Goal: Task Accomplishment & Management: Complete application form

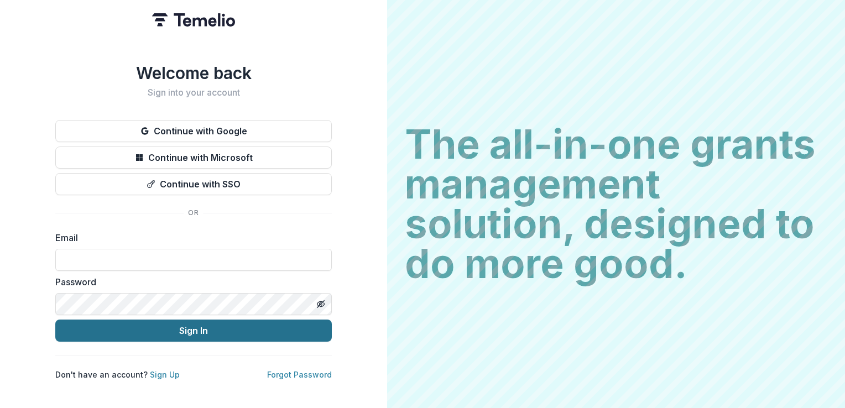
type input "**********"
click at [189, 328] on button "Sign In" at bounding box center [193, 331] width 277 height 22
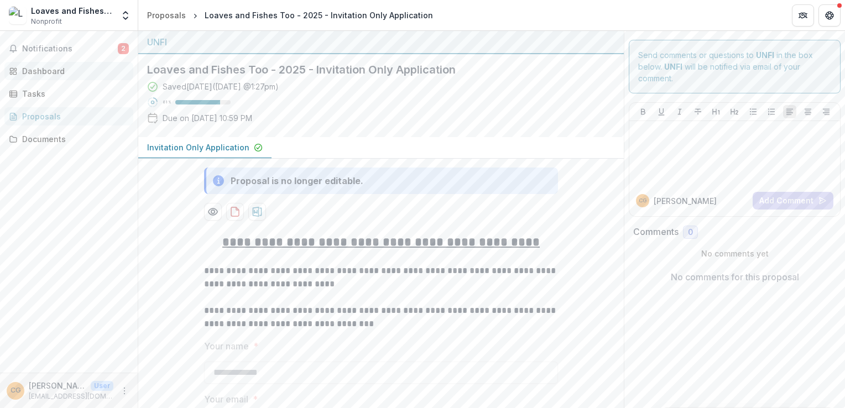
click at [39, 69] on div "Dashboard" at bounding box center [73, 71] width 102 height 12
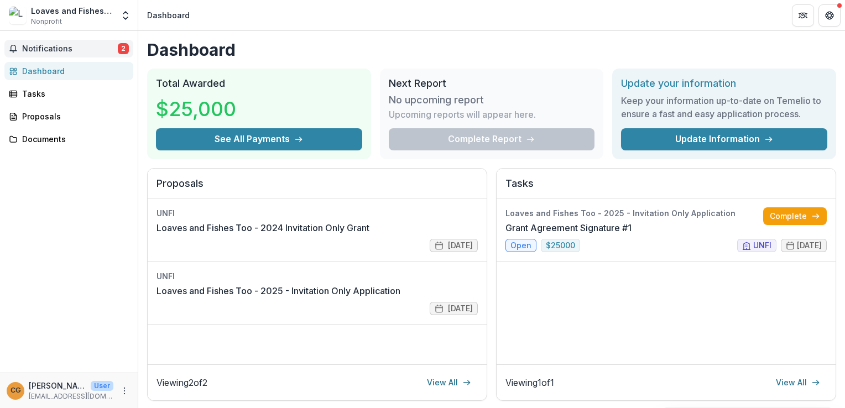
click at [54, 45] on span "Notifications" at bounding box center [70, 48] width 96 height 9
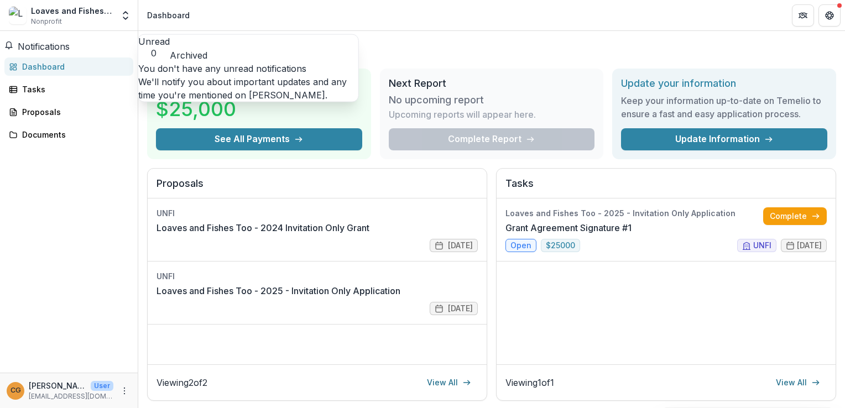
click at [54, 45] on span "Notifications" at bounding box center [44, 46] width 52 height 11
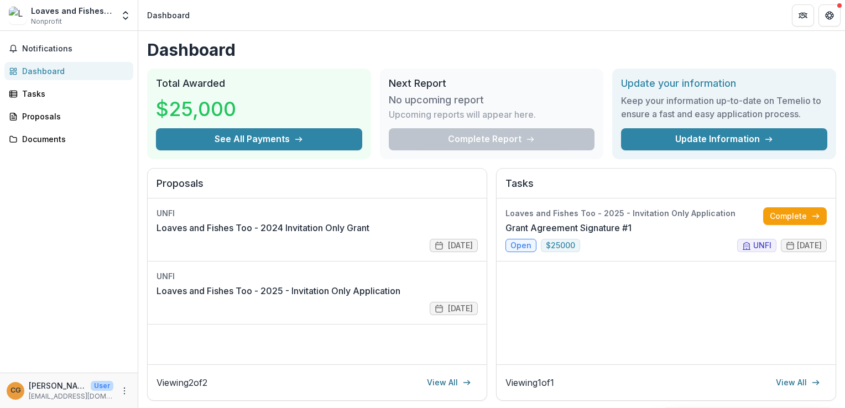
click at [50, 73] on div "Dashboard" at bounding box center [73, 71] width 102 height 12
click at [795, 216] on link "Complete" at bounding box center [795, 216] width 64 height 18
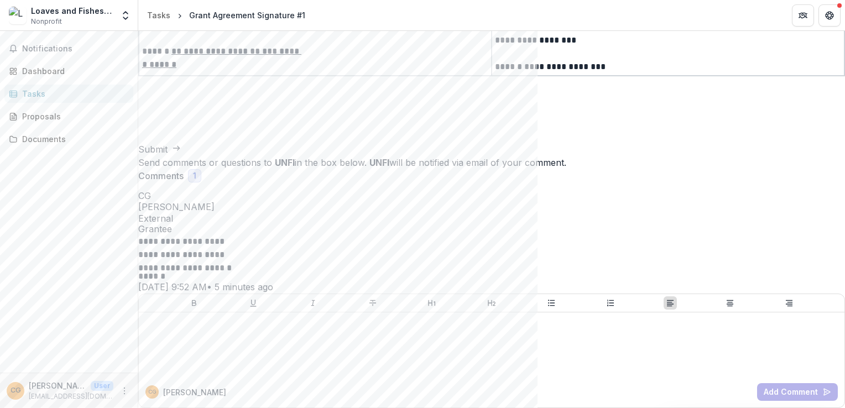
scroll to position [134, 0]
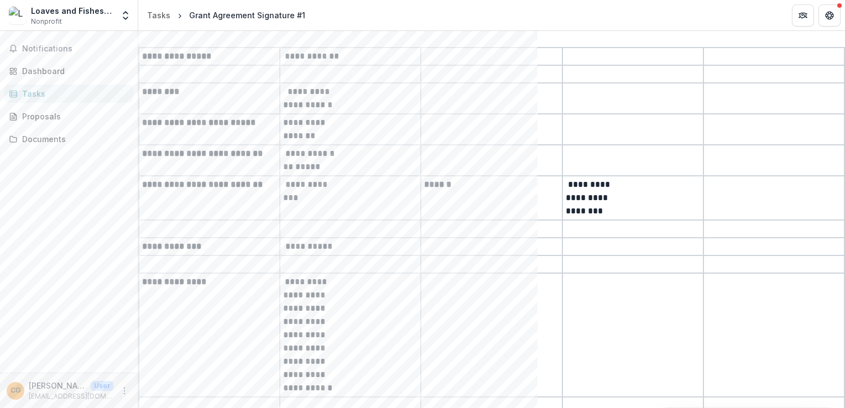
drag, startPoint x: 463, startPoint y: 309, endPoint x: 785, endPoint y: 291, distance: 321.8
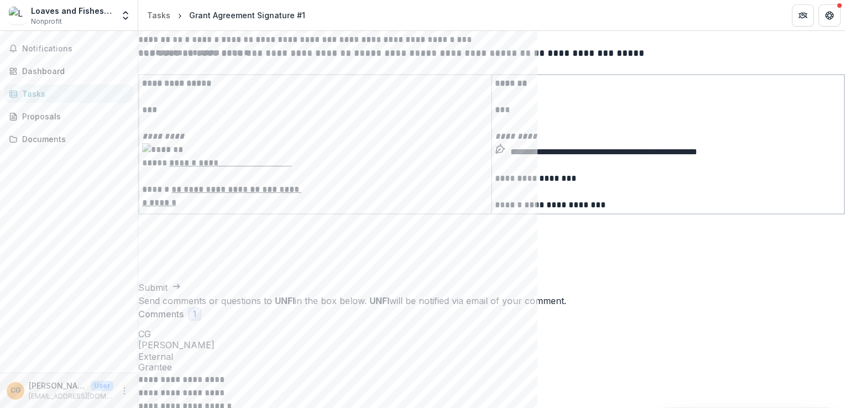
scroll to position [2356, 0]
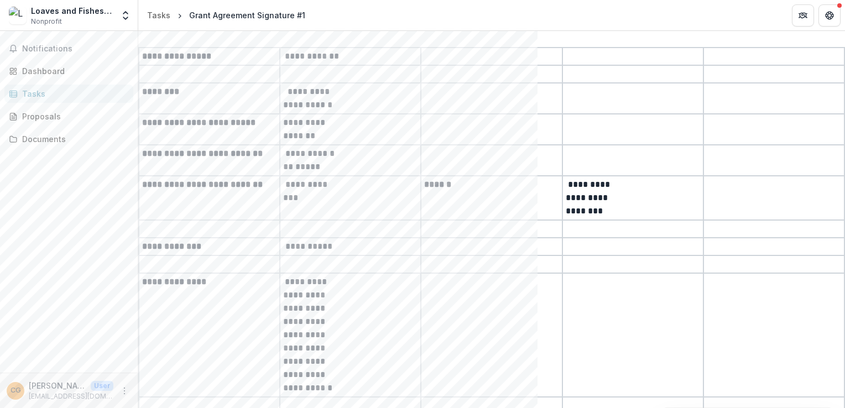
click at [507, 16] on div at bounding box center [491, 9] width 707 height 13
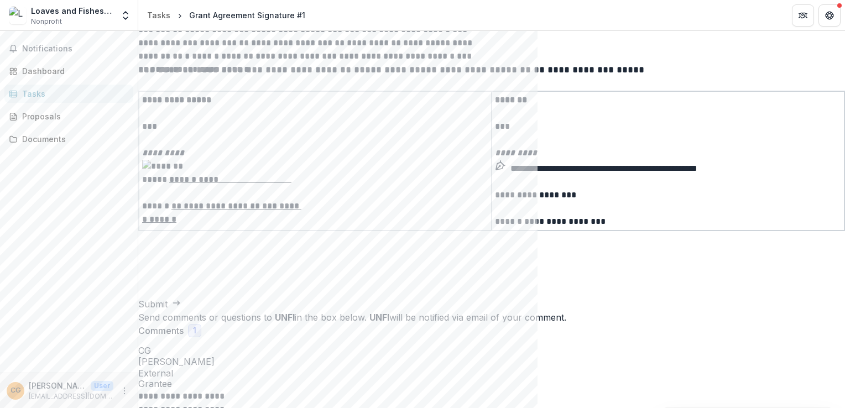
scroll to position [2356, 0]
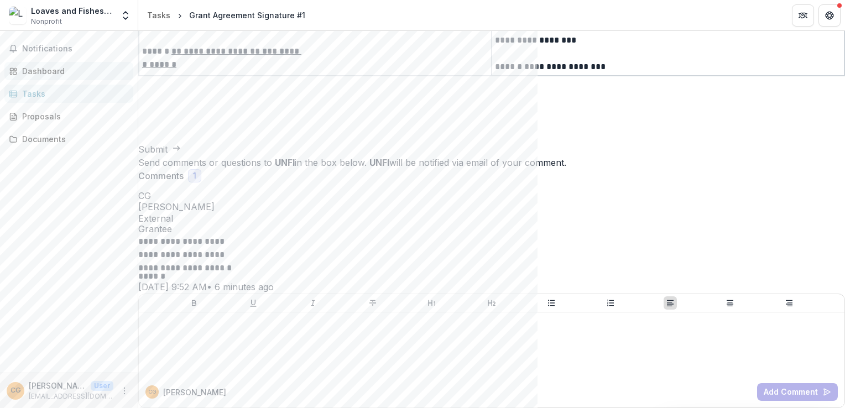
click at [38, 73] on div "Dashboard" at bounding box center [73, 71] width 102 height 12
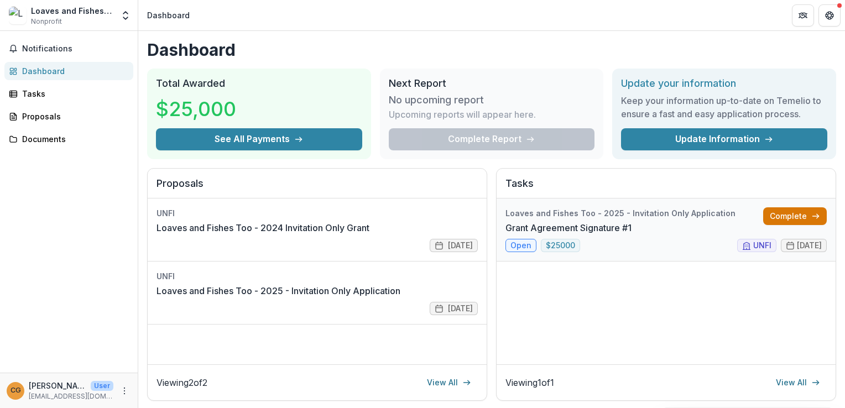
click at [782, 220] on link "Complete" at bounding box center [795, 216] width 64 height 18
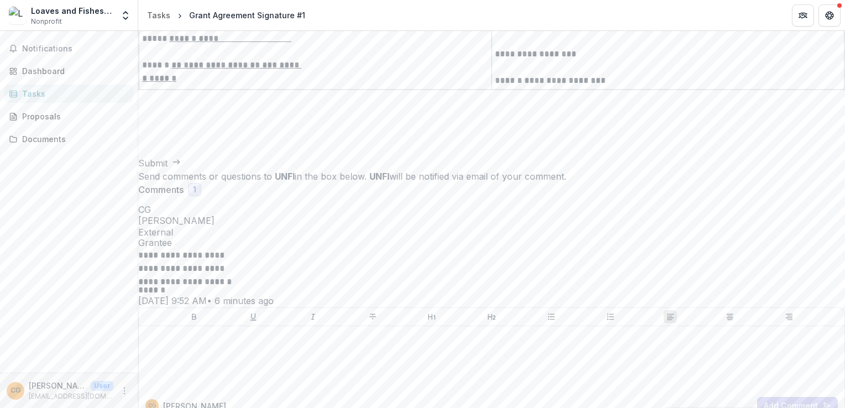
scroll to position [2356, 0]
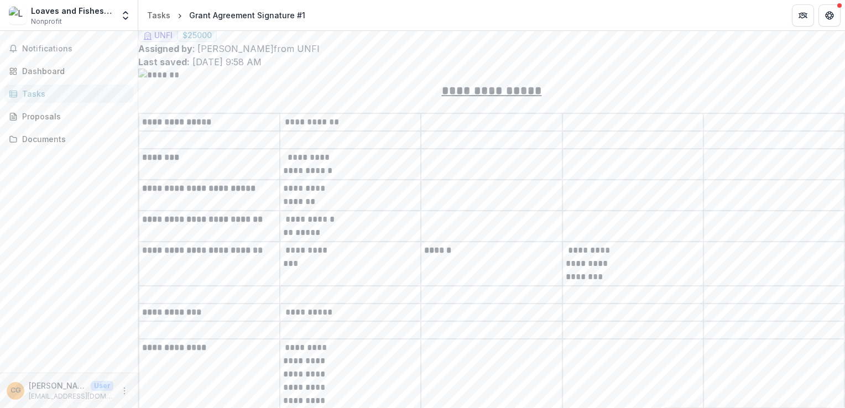
scroll to position [0, 0]
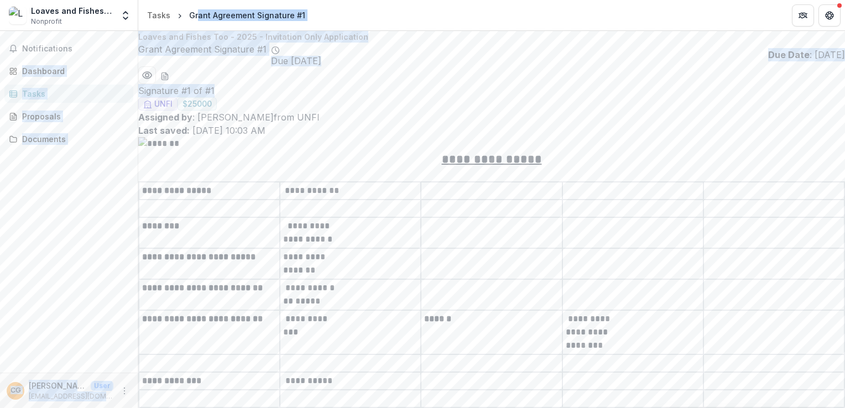
drag, startPoint x: 423, startPoint y: 77, endPoint x: 195, endPoint y: -34, distance: 252.8
click at [195, 0] on html "**********" at bounding box center [422, 204] width 845 height 408
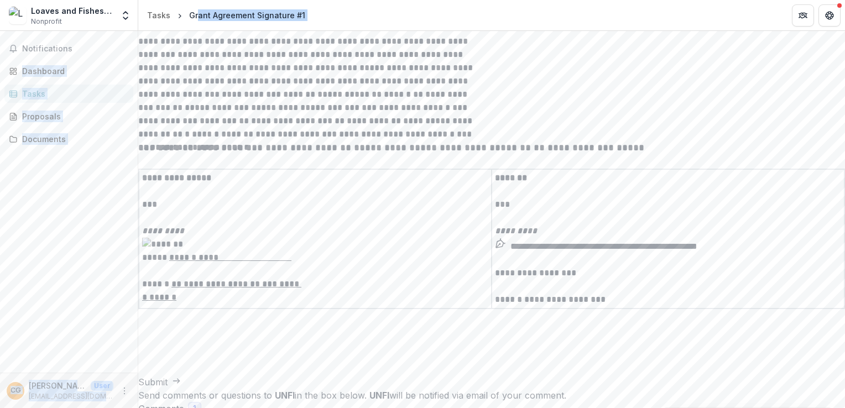
scroll to position [2356, 0]
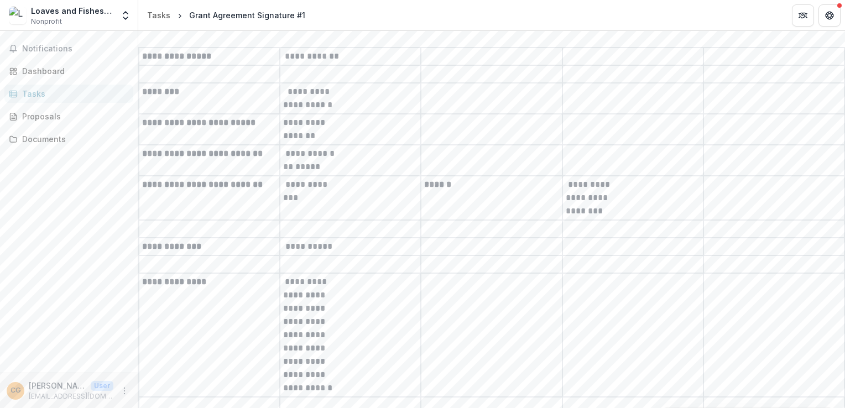
click at [704, 114] on td at bounding box center [774, 98] width 141 height 31
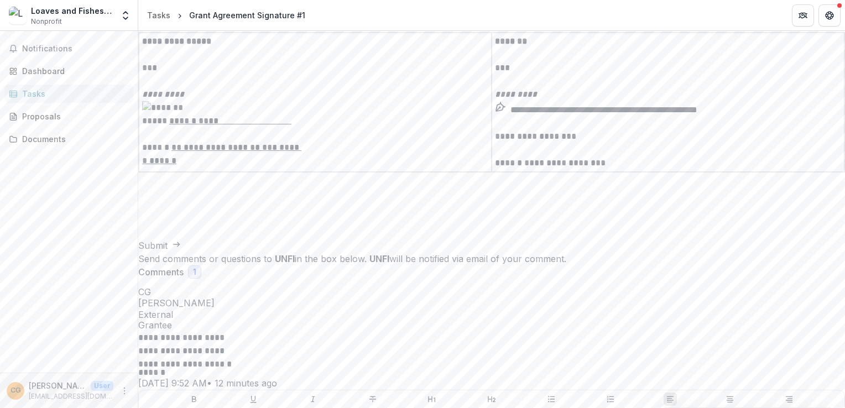
scroll to position [2356, 0]
